Goal: Task Accomplishment & Management: Manage account settings

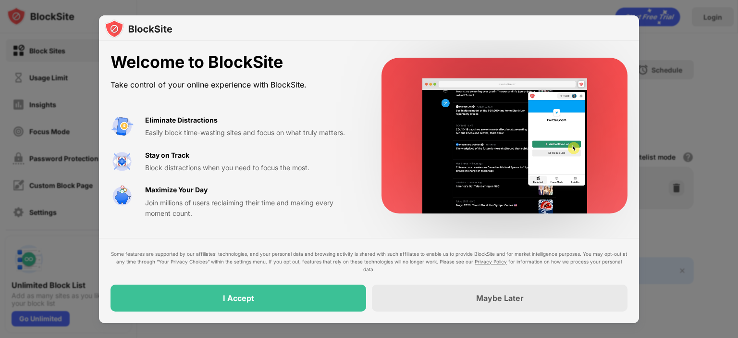
click at [366, 115] on div "Welcome to BlockSite Take control of your online experience with BlockSite. Eli…" at bounding box center [369, 135] width 540 height 189
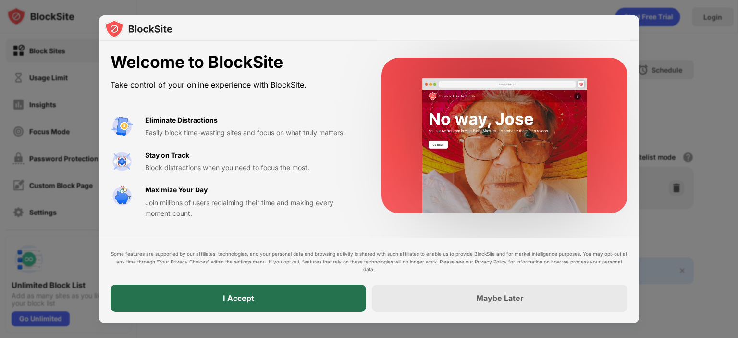
click at [310, 297] on div "I Accept" at bounding box center [239, 297] width 256 height 27
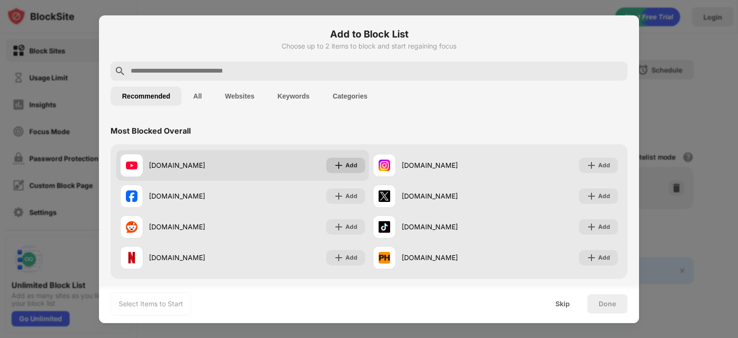
click at [336, 171] on div "Add" at bounding box center [345, 165] width 39 height 15
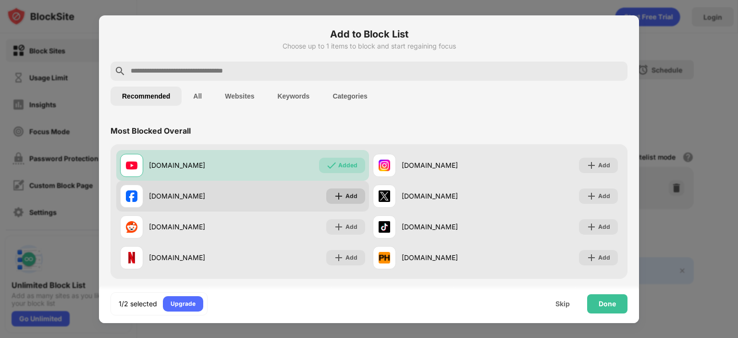
click at [346, 192] on div "Add" at bounding box center [351, 196] width 12 height 10
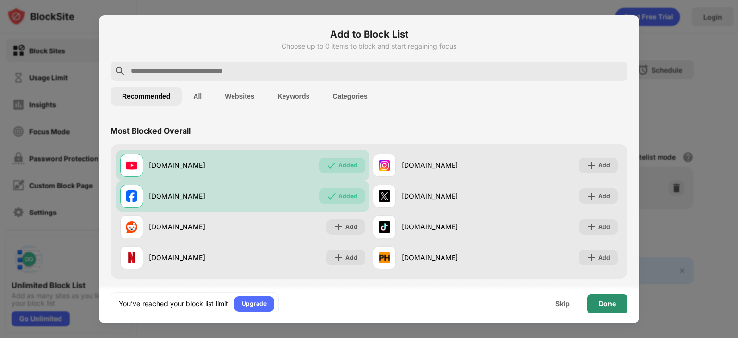
click at [593, 301] on div "Done" at bounding box center [607, 303] width 40 height 19
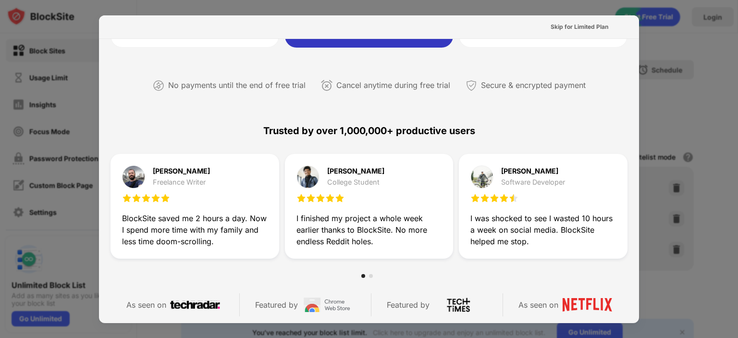
scroll to position [240, 0]
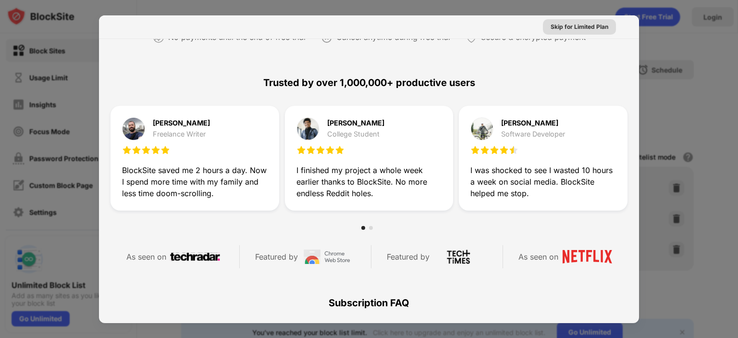
click at [579, 24] on div "Skip for Limited Plan" at bounding box center [580, 27] width 58 height 10
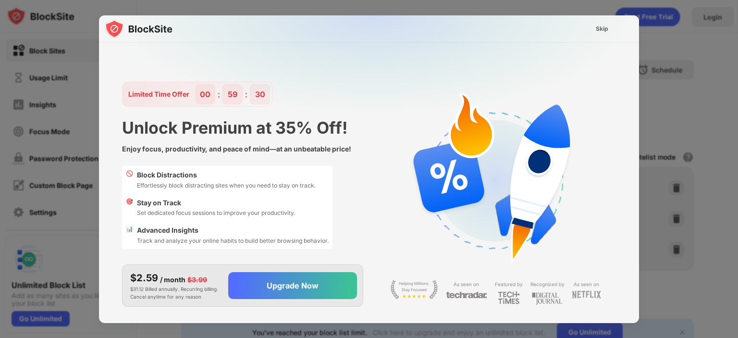
scroll to position [0, 0]
click at [605, 30] on div "Skip" at bounding box center [602, 29] width 12 height 10
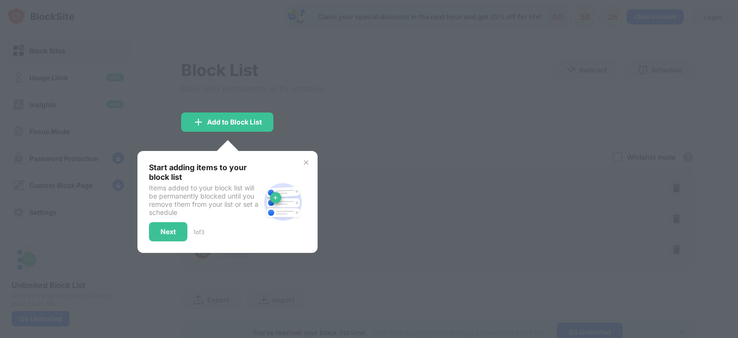
click at [366, 97] on div at bounding box center [369, 169] width 738 height 338
click at [245, 124] on div "Add to Block List" at bounding box center [234, 122] width 55 height 8
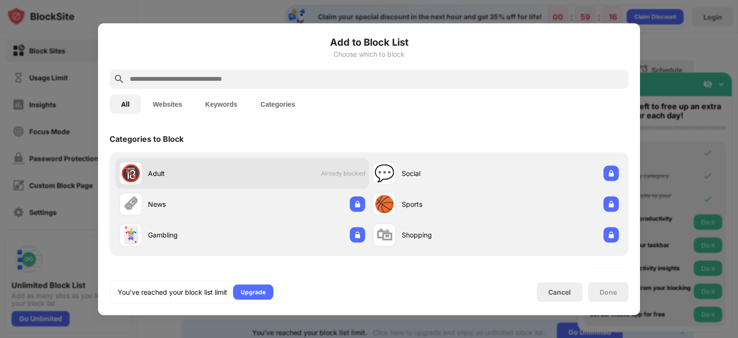
click at [283, 172] on div "🔞 Adult Already blocked" at bounding box center [242, 173] width 254 height 31
drag, startPoint x: 306, startPoint y: 171, endPoint x: 294, endPoint y: 171, distance: 12.0
click at [294, 171] on div "🔞 Adult Already blocked" at bounding box center [242, 173] width 254 height 31
click at [293, 172] on div "🔞 Adult Already blocked" at bounding box center [242, 173] width 254 height 31
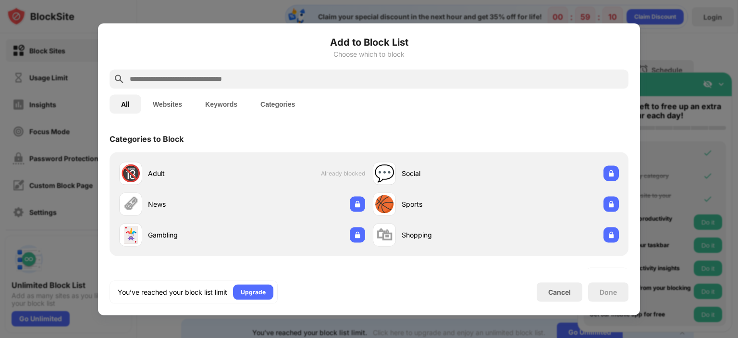
click at [169, 99] on button "Websites" at bounding box center [167, 103] width 52 height 19
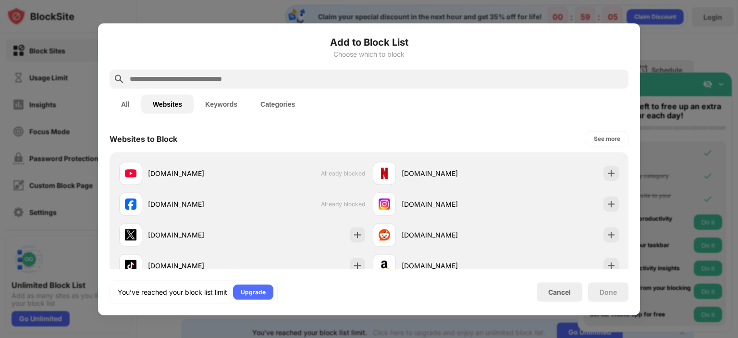
click at [289, 105] on button "Categories" at bounding box center [278, 103] width 58 height 19
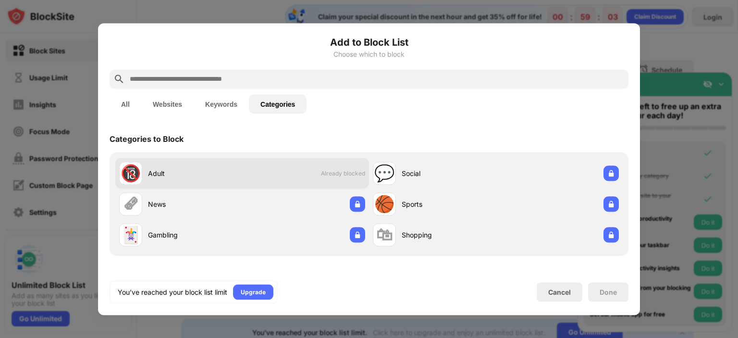
click at [210, 170] on div "Adult" at bounding box center [195, 173] width 94 height 10
click at [154, 172] on div "Adult" at bounding box center [195, 173] width 94 height 10
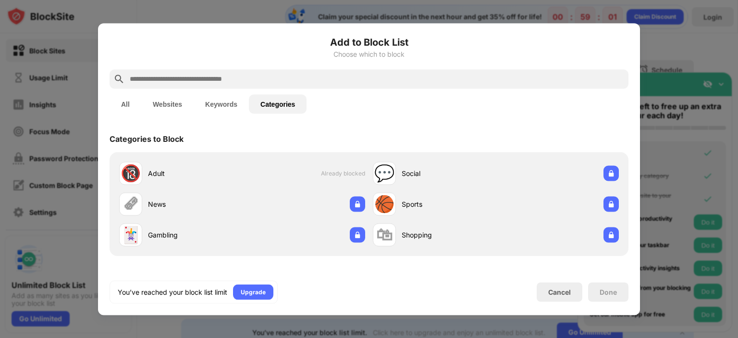
click at [650, 67] on div at bounding box center [369, 169] width 738 height 338
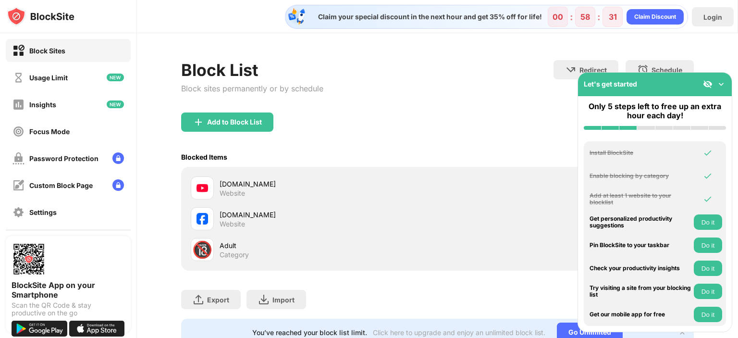
scroll to position [41, 0]
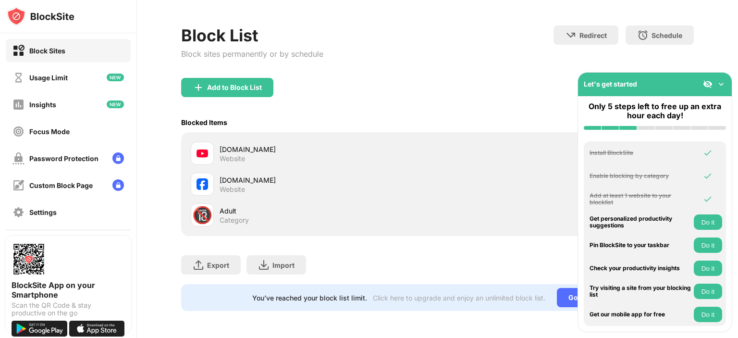
click at [218, 143] on div "youtube.com Website" at bounding box center [314, 153] width 246 height 23
click at [720, 85] on img at bounding box center [721, 84] width 10 height 10
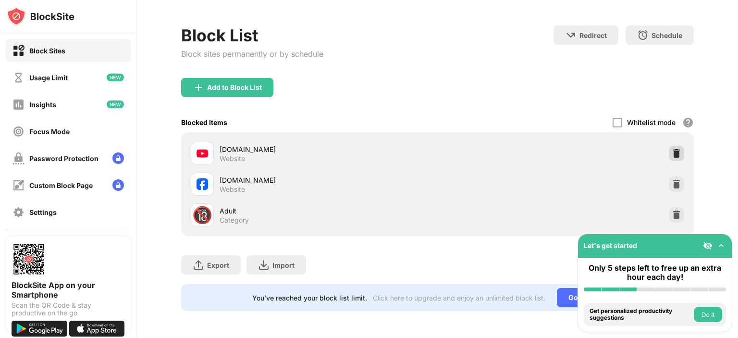
click at [672, 148] on img at bounding box center [677, 153] width 10 height 10
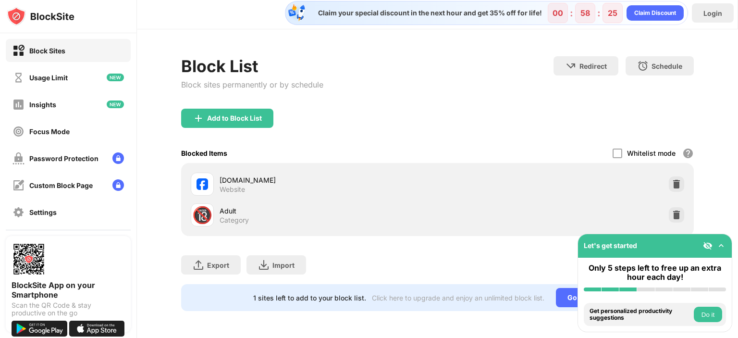
scroll to position [10, 0]
click at [672, 179] on img at bounding box center [677, 184] width 10 height 10
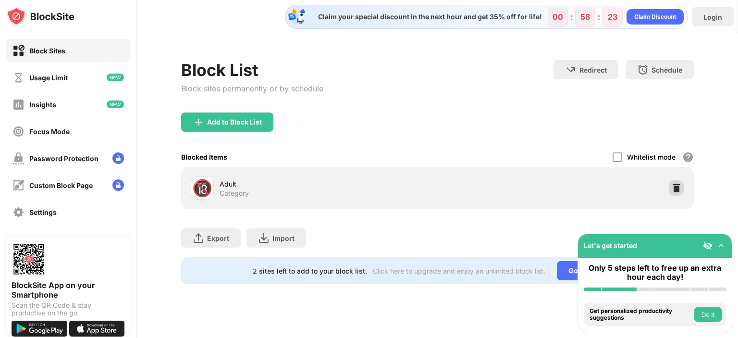
click at [676, 184] on img at bounding box center [677, 188] width 10 height 10
